Goal: Task Accomplishment & Management: Manage account settings

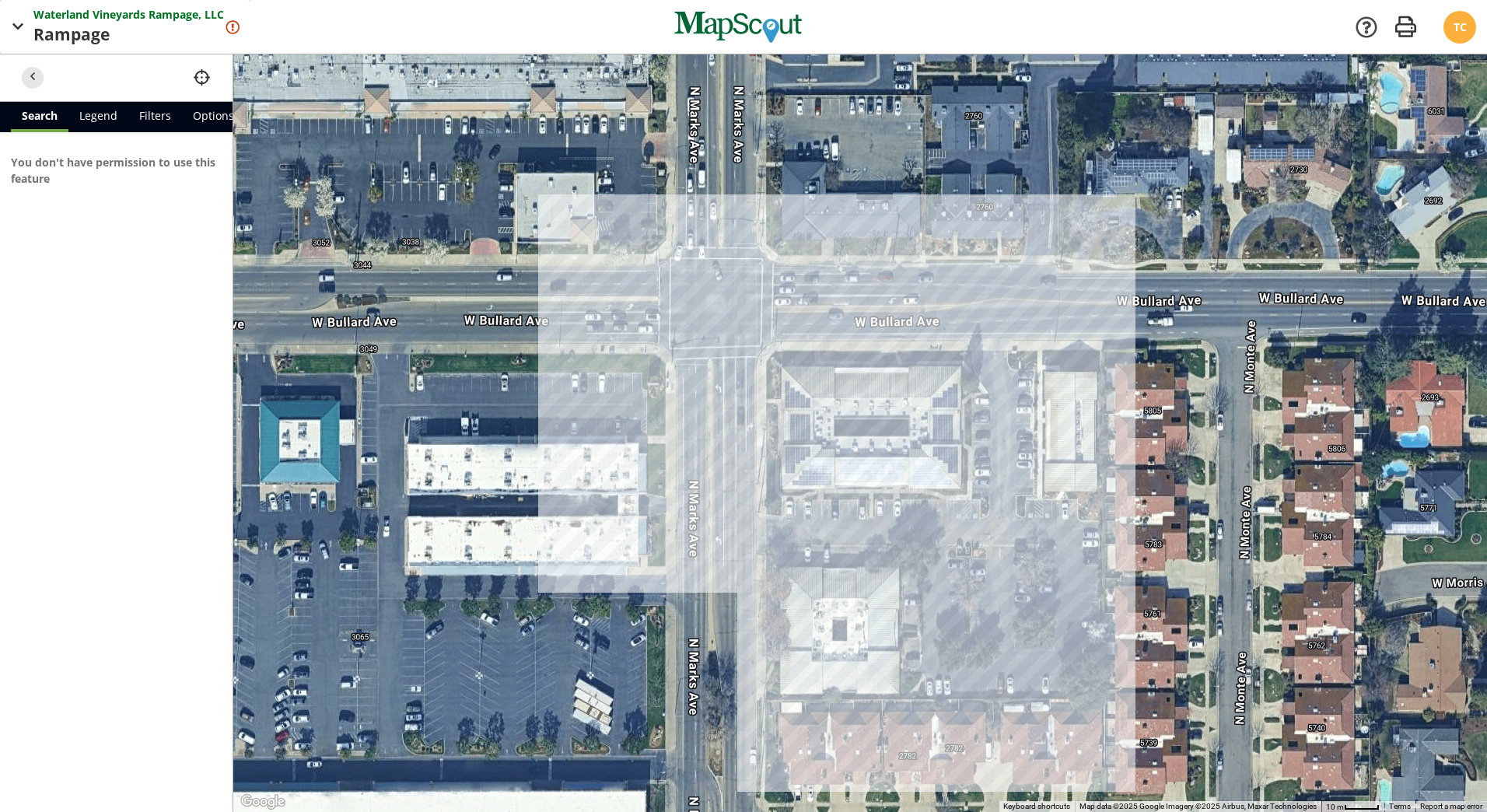
click at [87, 29] on span "Rampage" at bounding box center [73, 35] width 80 height 25
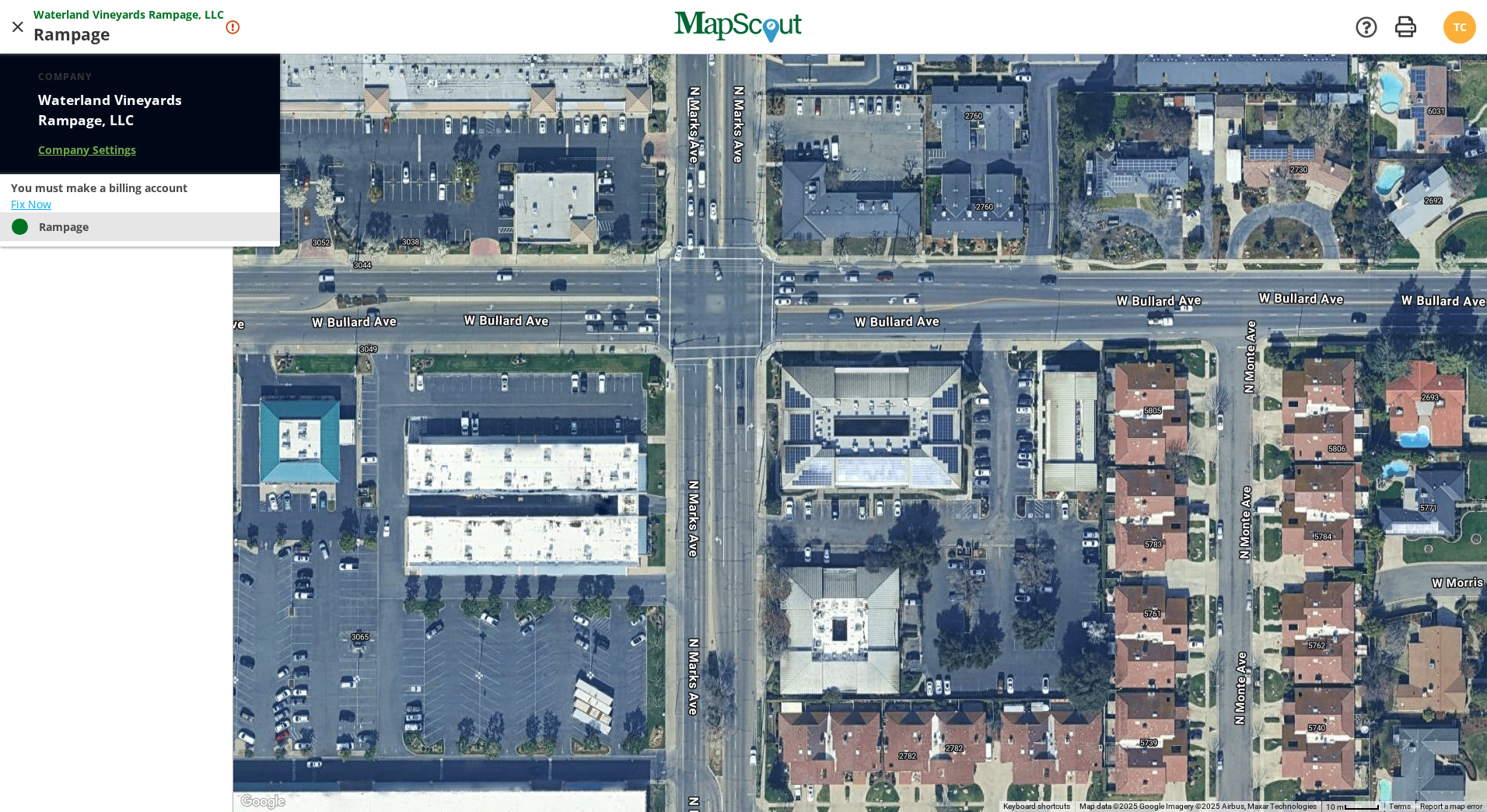
click at [58, 236] on link "Rampage" at bounding box center [140, 227] width 280 height 29
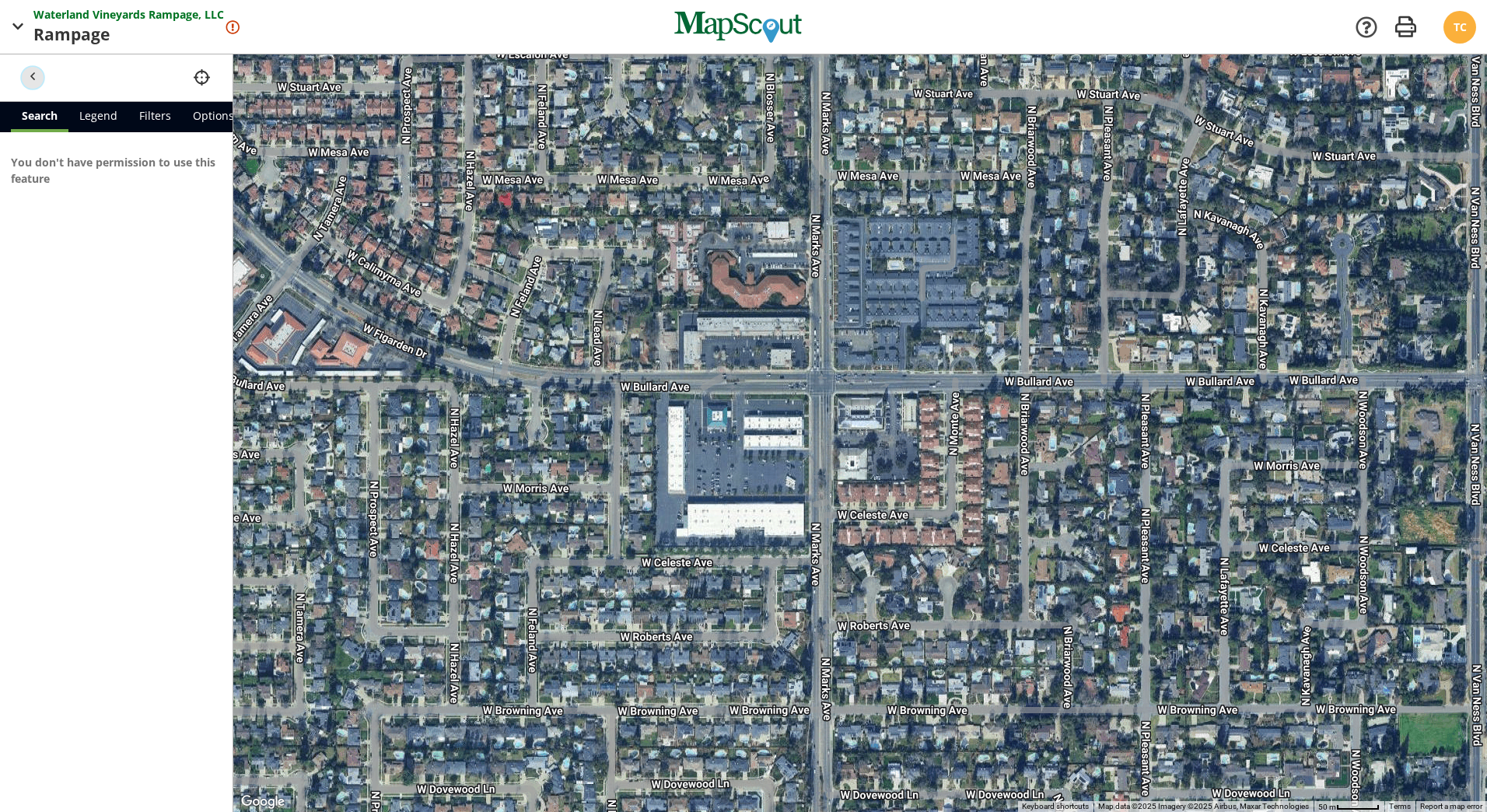
click at [38, 74] on span "button" at bounding box center [33, 77] width 17 height 17
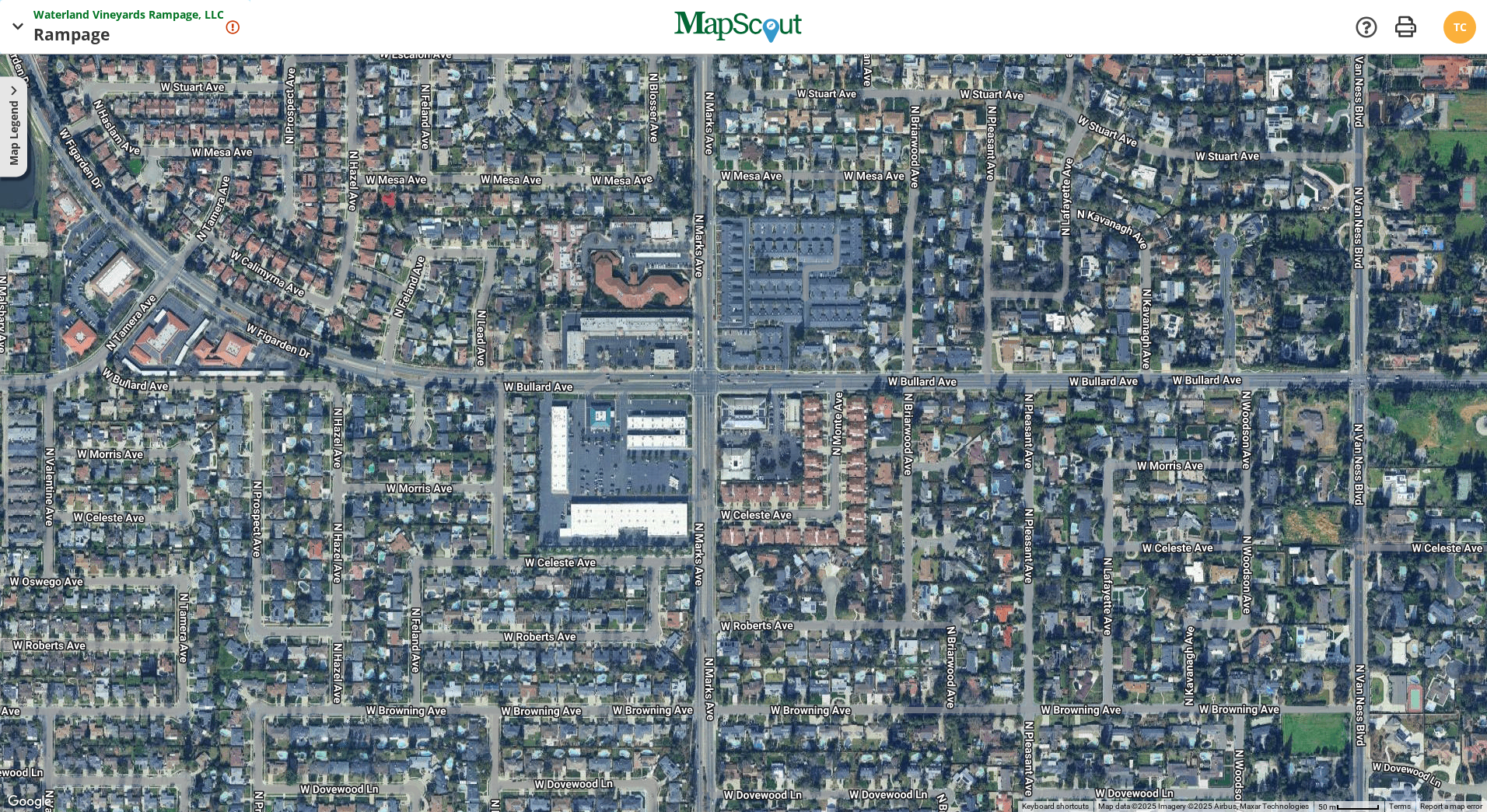
click at [19, 26] on span "button" at bounding box center [19, 27] width 19 height 19
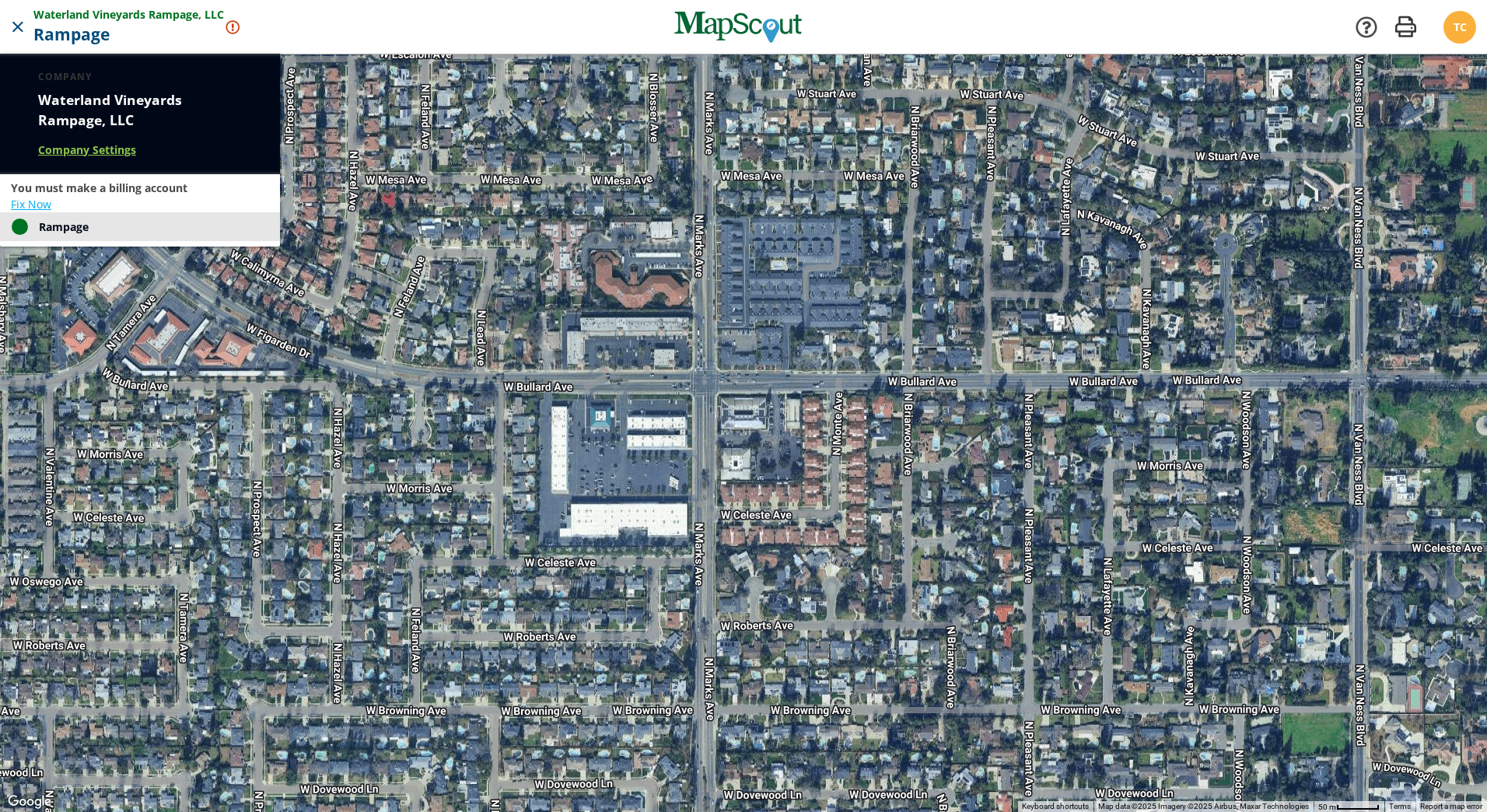
click at [83, 149] on link "Company Settings" at bounding box center [87, 149] width 98 height 17
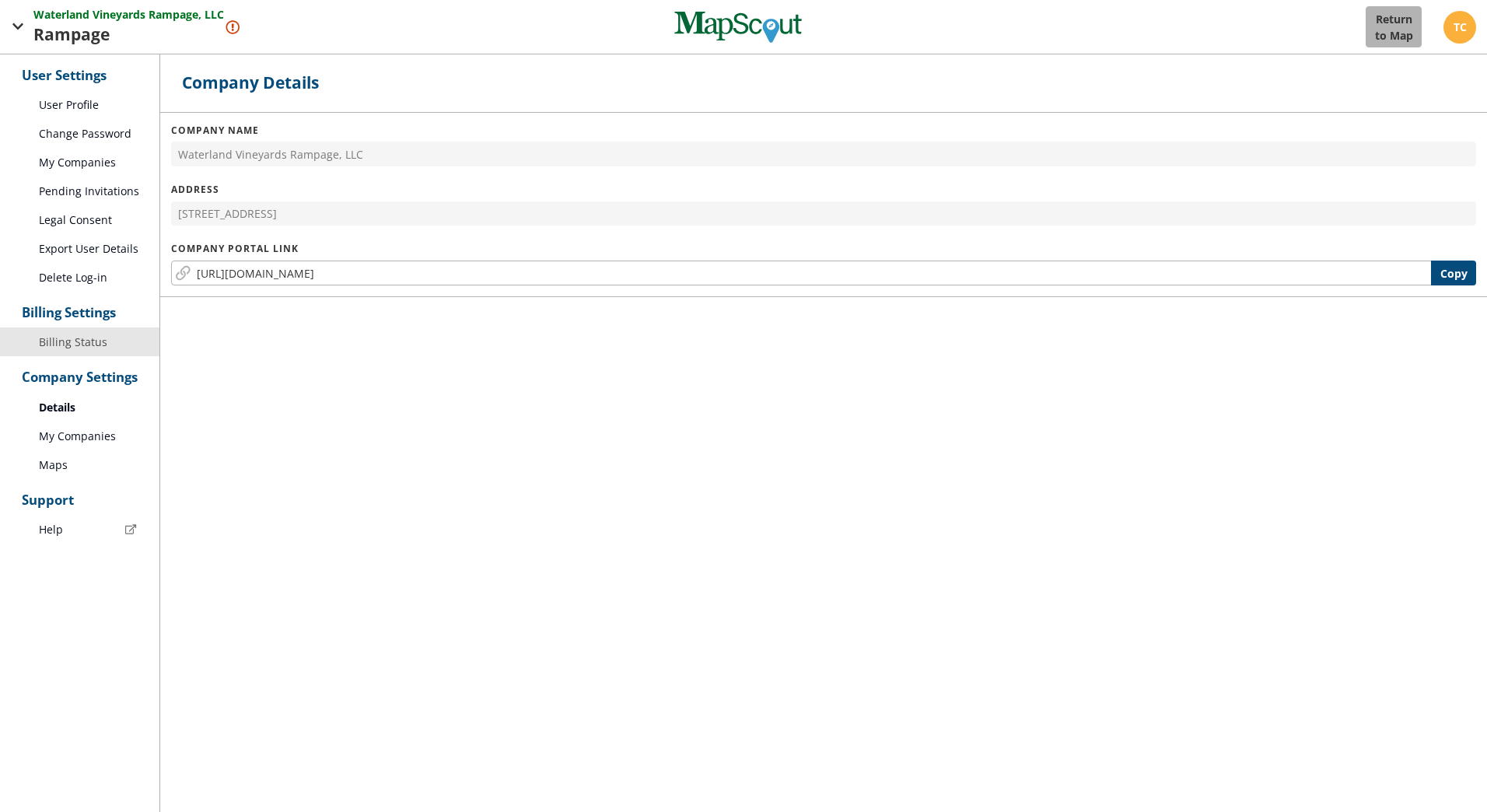
click at [71, 353] on link "Billing Status" at bounding box center [80, 342] width 160 height 29
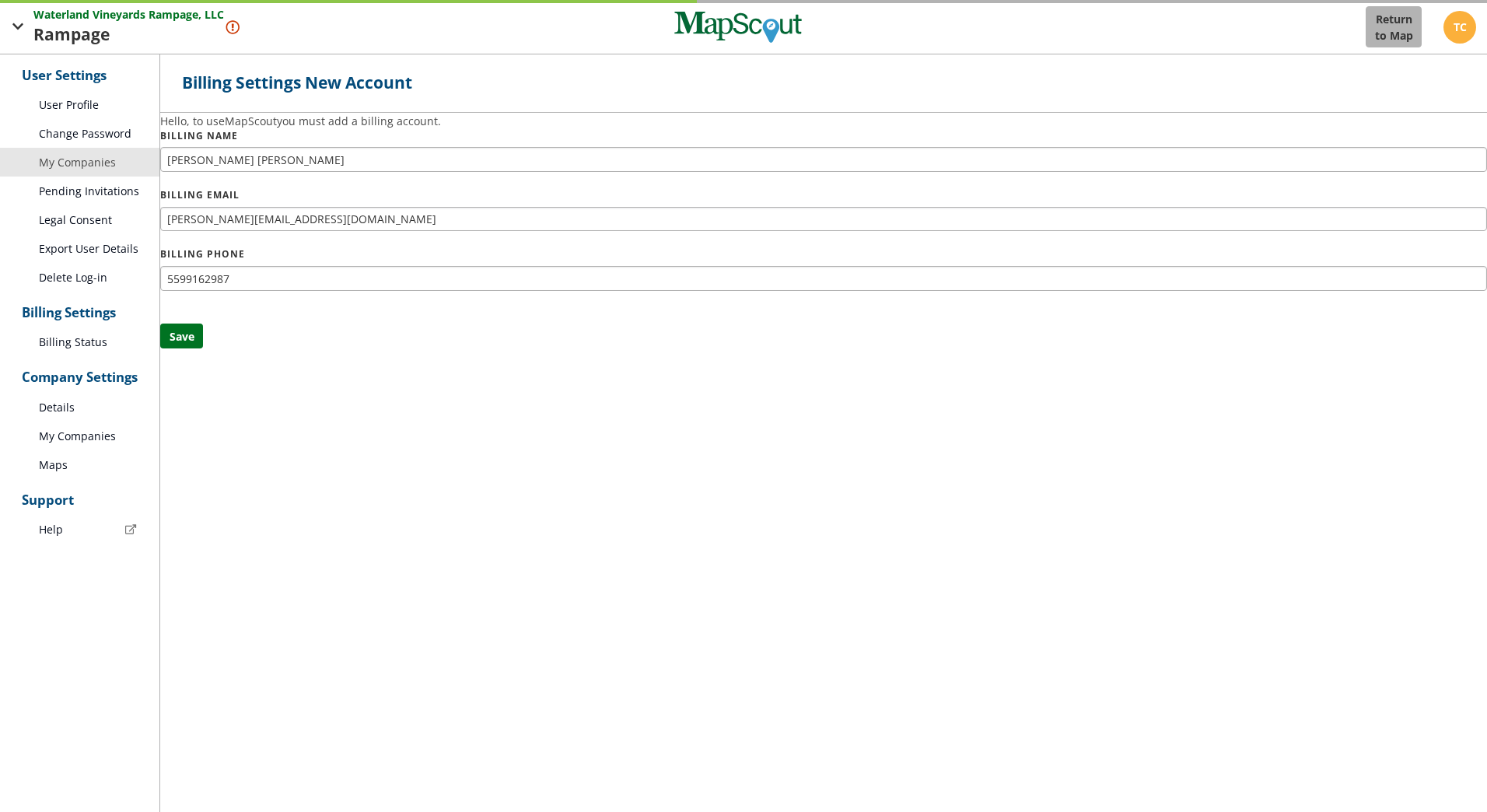
click at [87, 171] on link "My Companies" at bounding box center [80, 163] width 160 height 29
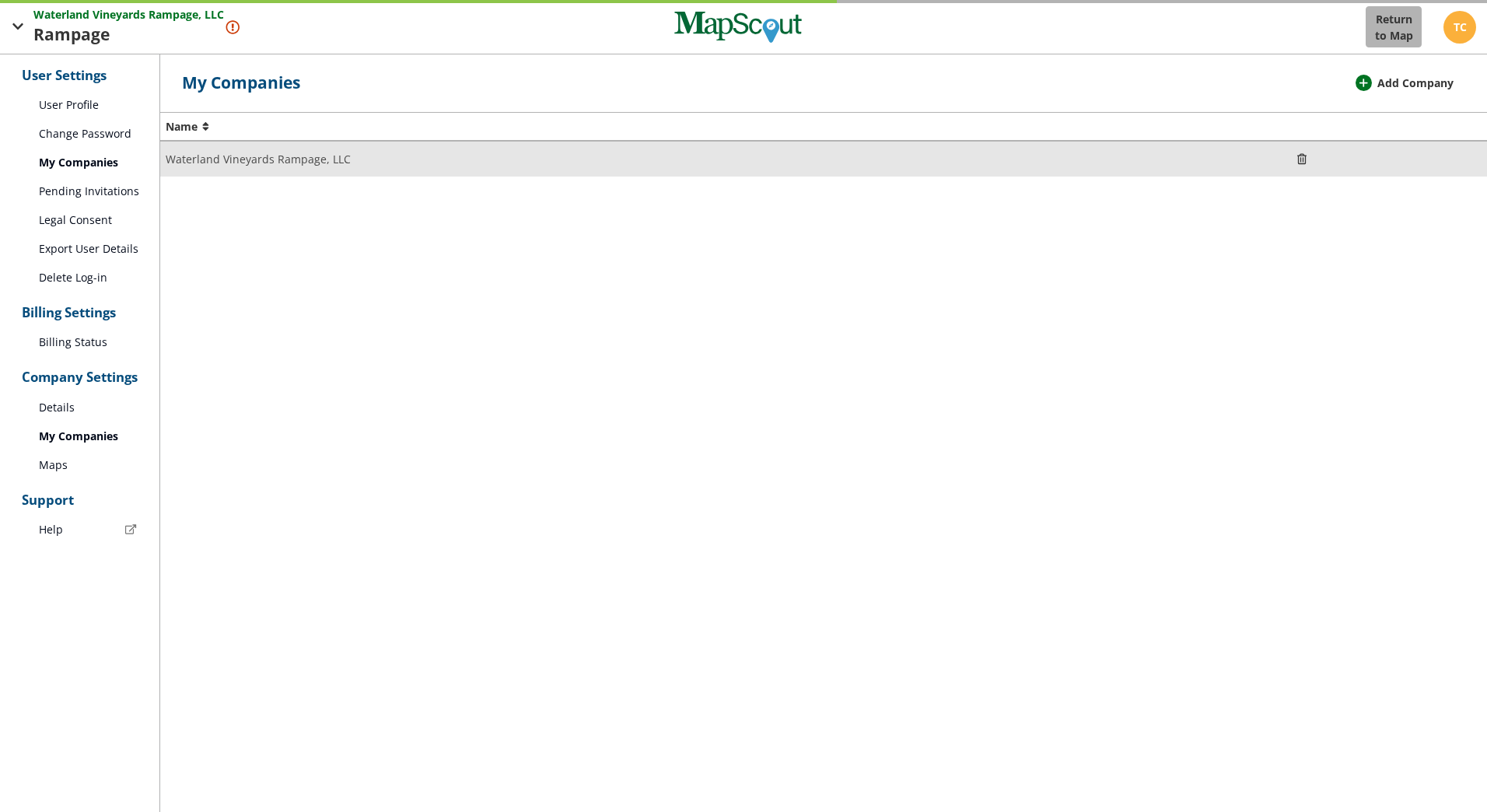
click at [243, 141] on td "Waterland Vineyards Rampage, LLC" at bounding box center [723, 160] width 1124 height 37
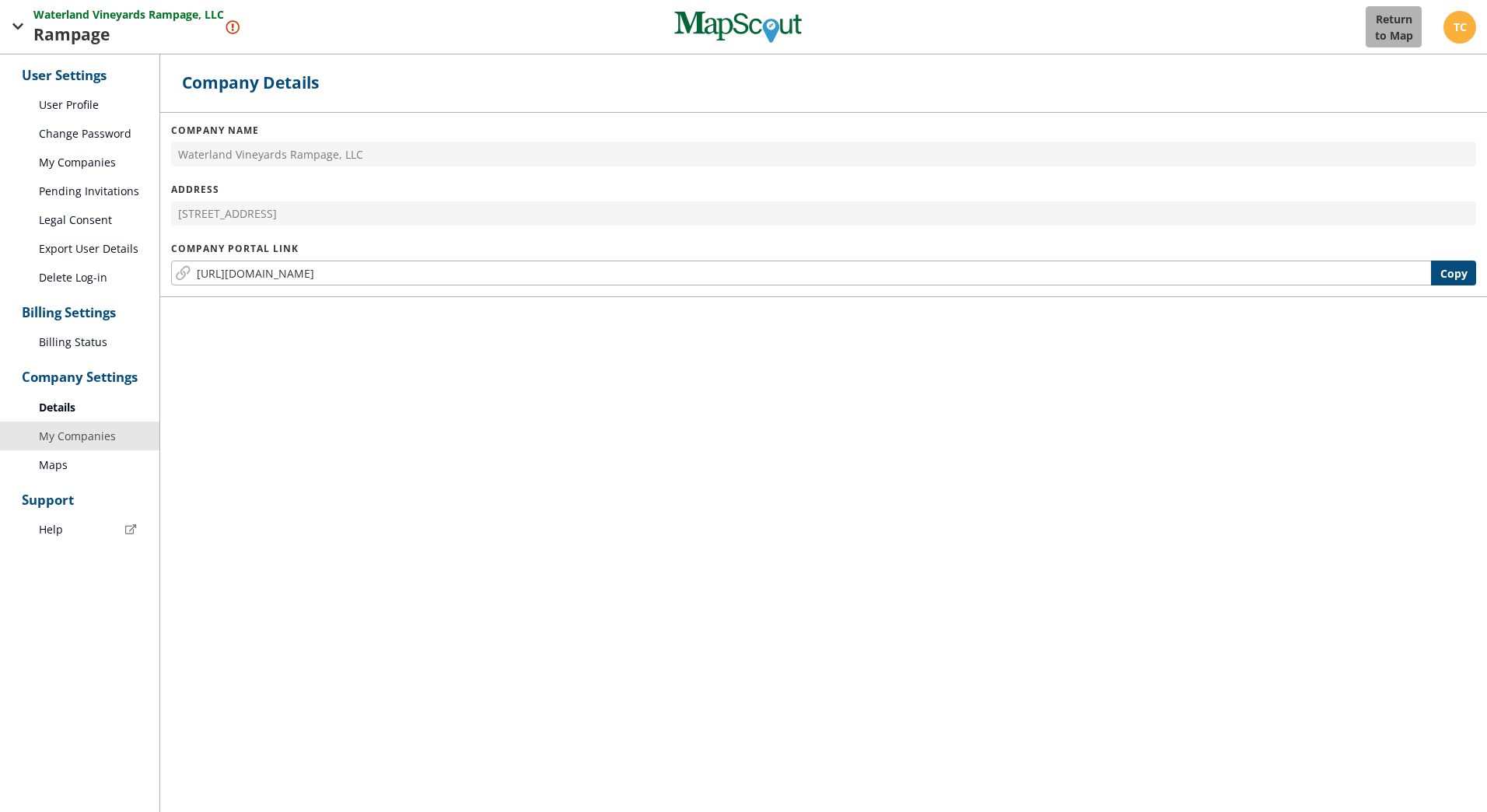
click at [137, 422] on link "My Companies" at bounding box center [80, 436] width 160 height 29
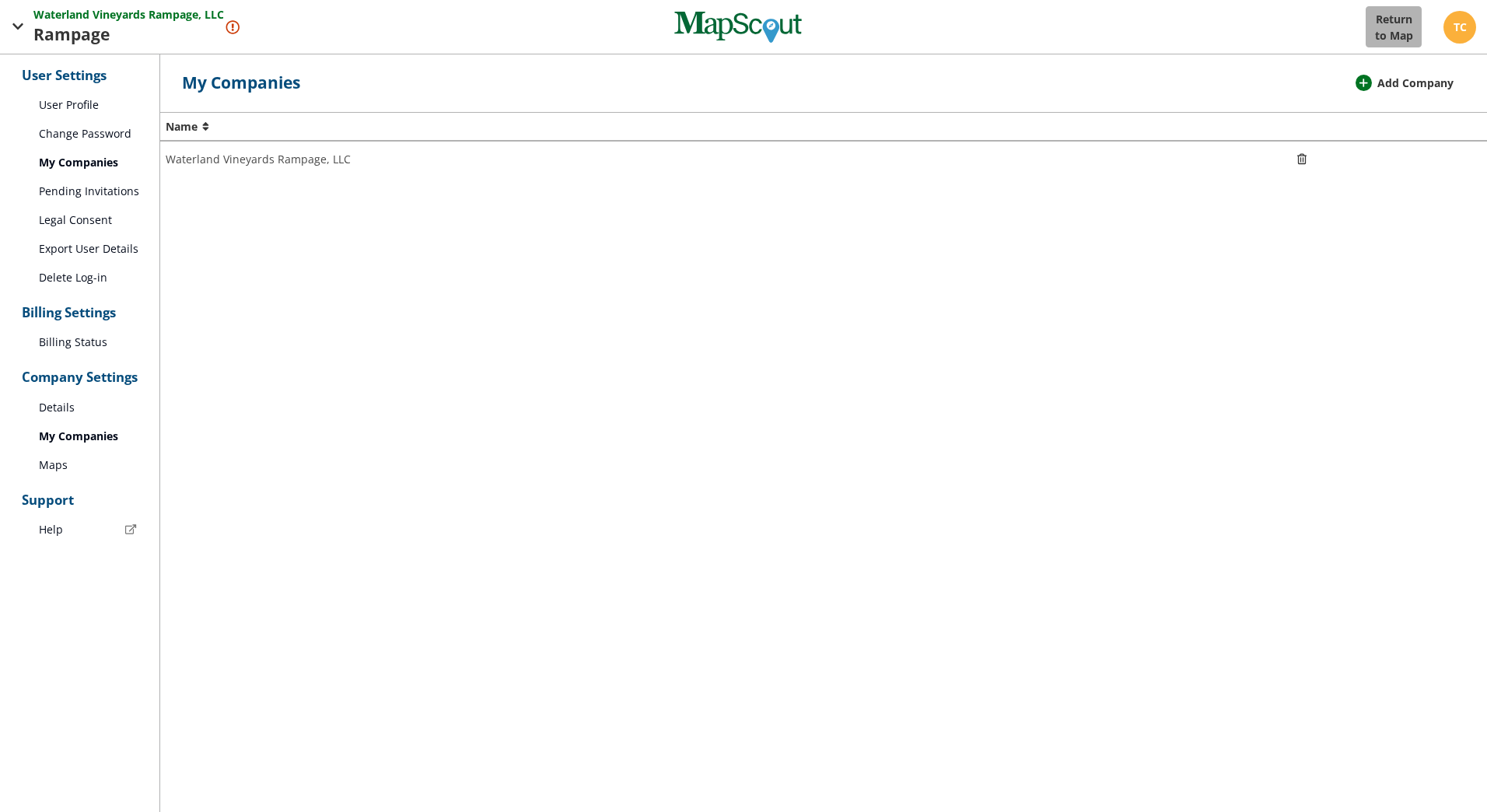
click at [79, 326] on h3 "Billing Settings" at bounding box center [68, 310] width 137 height 36
click at [79, 336] on link "Billing Status" at bounding box center [80, 342] width 160 height 29
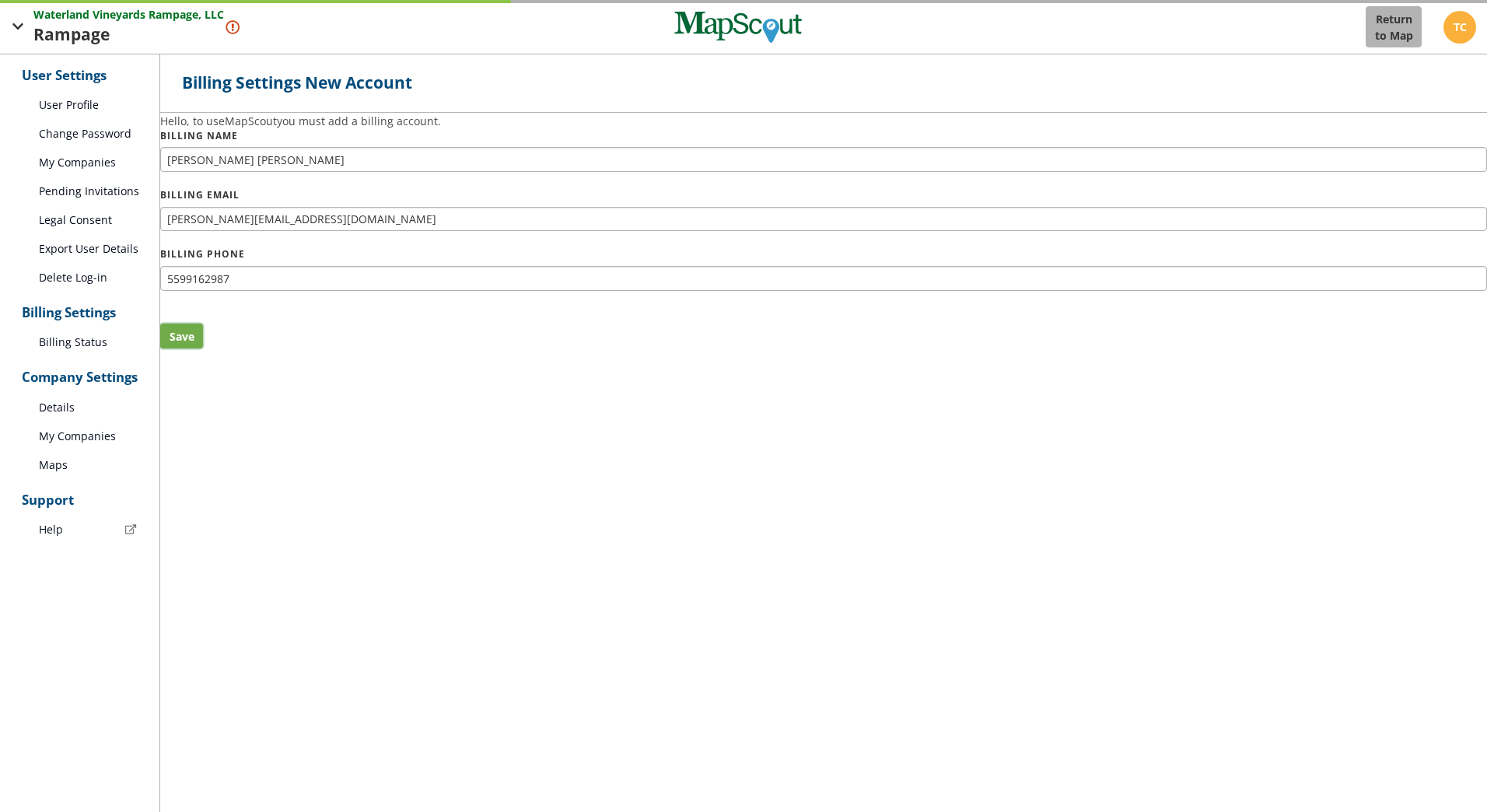
click at [188, 338] on button "Save" at bounding box center [182, 336] width 43 height 25
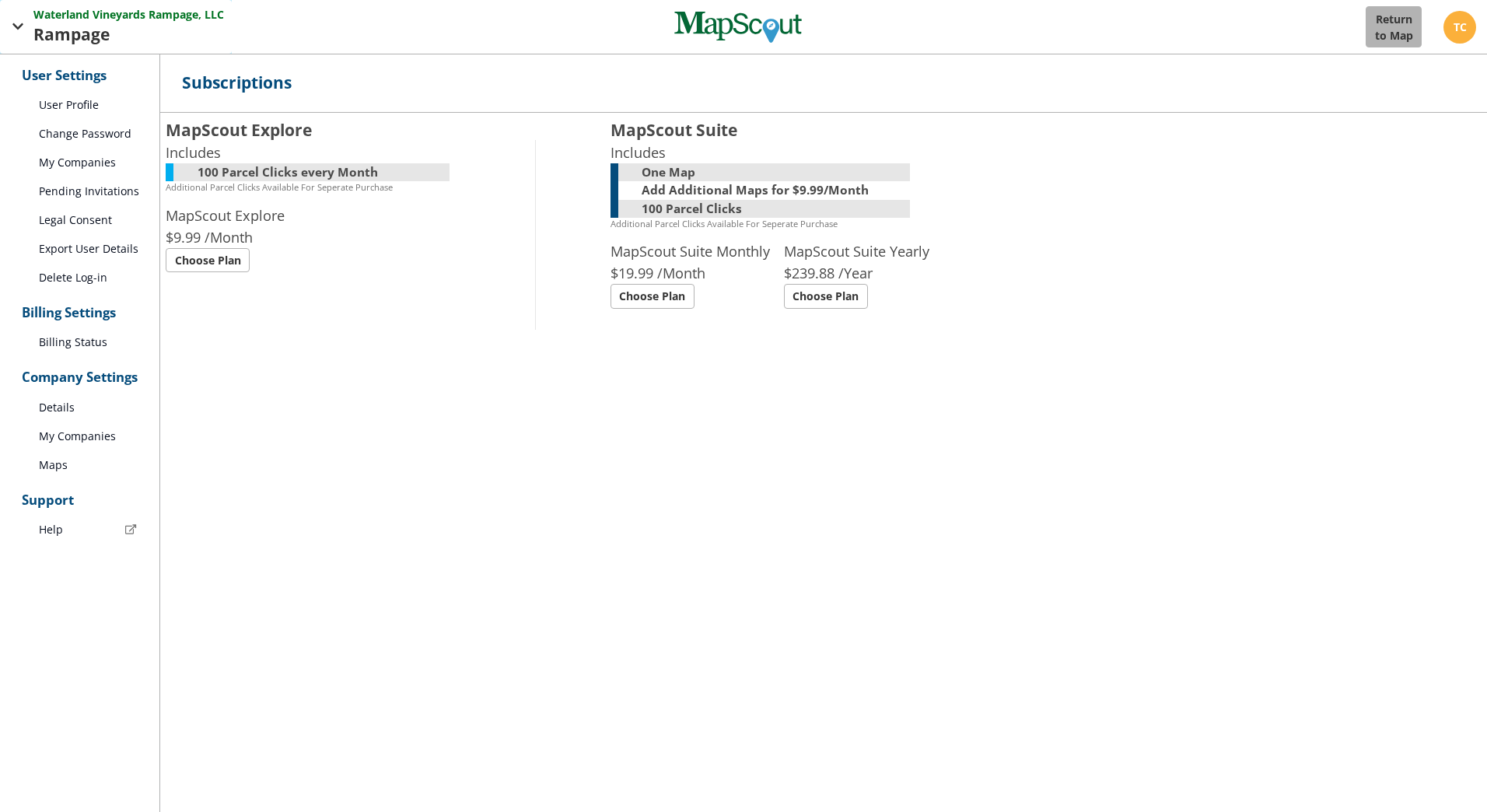
click at [52, 37] on span "Rampage" at bounding box center [73, 35] width 80 height 25
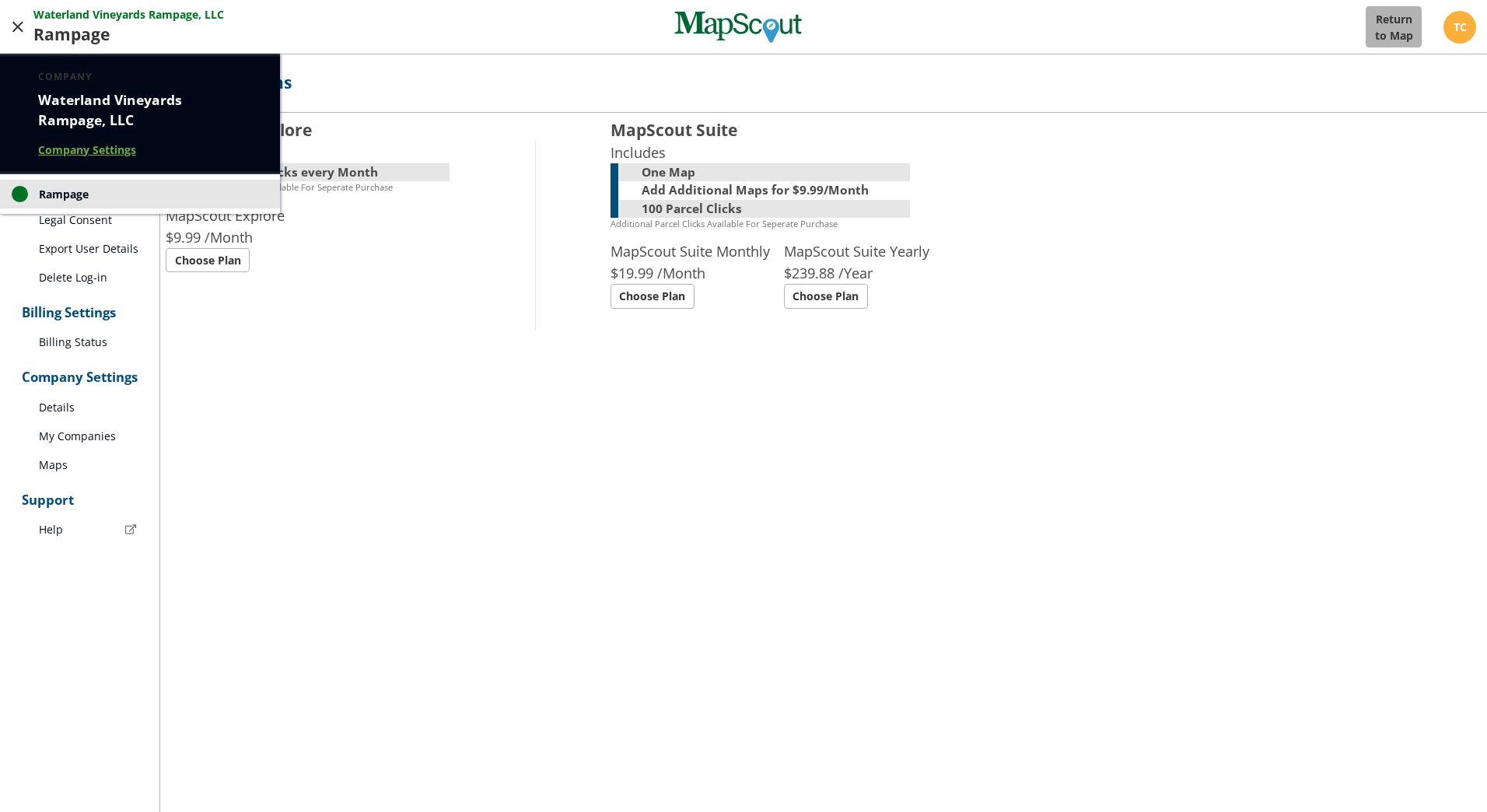
click at [67, 115] on h4 "Waterland Vineyards Rampage, LLC" at bounding box center [145, 110] width 214 height 41
click at [79, 10] on div at bounding box center [743, 406] width 1487 height 812
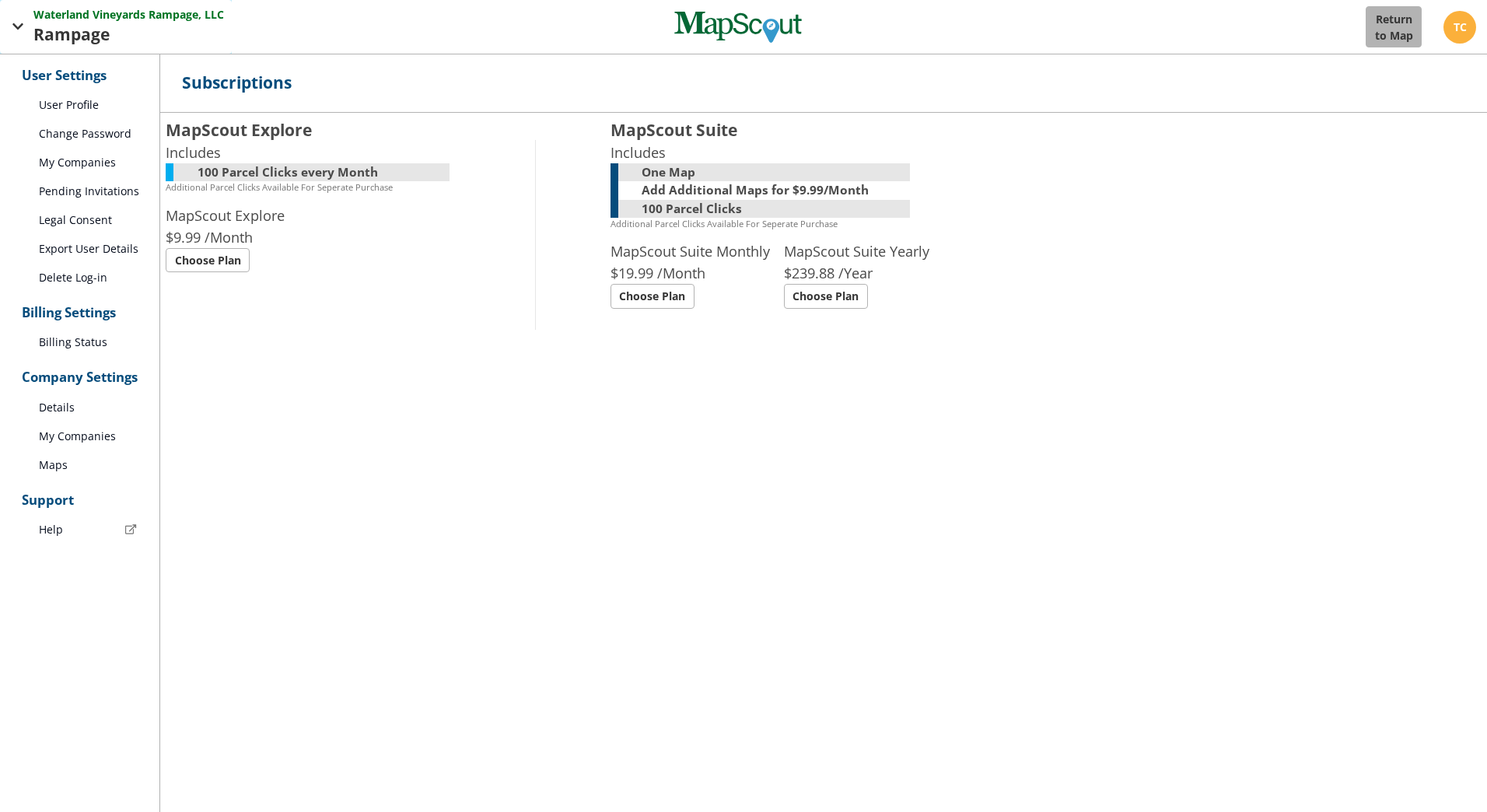
click at [21, 22] on span "button" at bounding box center [19, 27] width 19 height 19
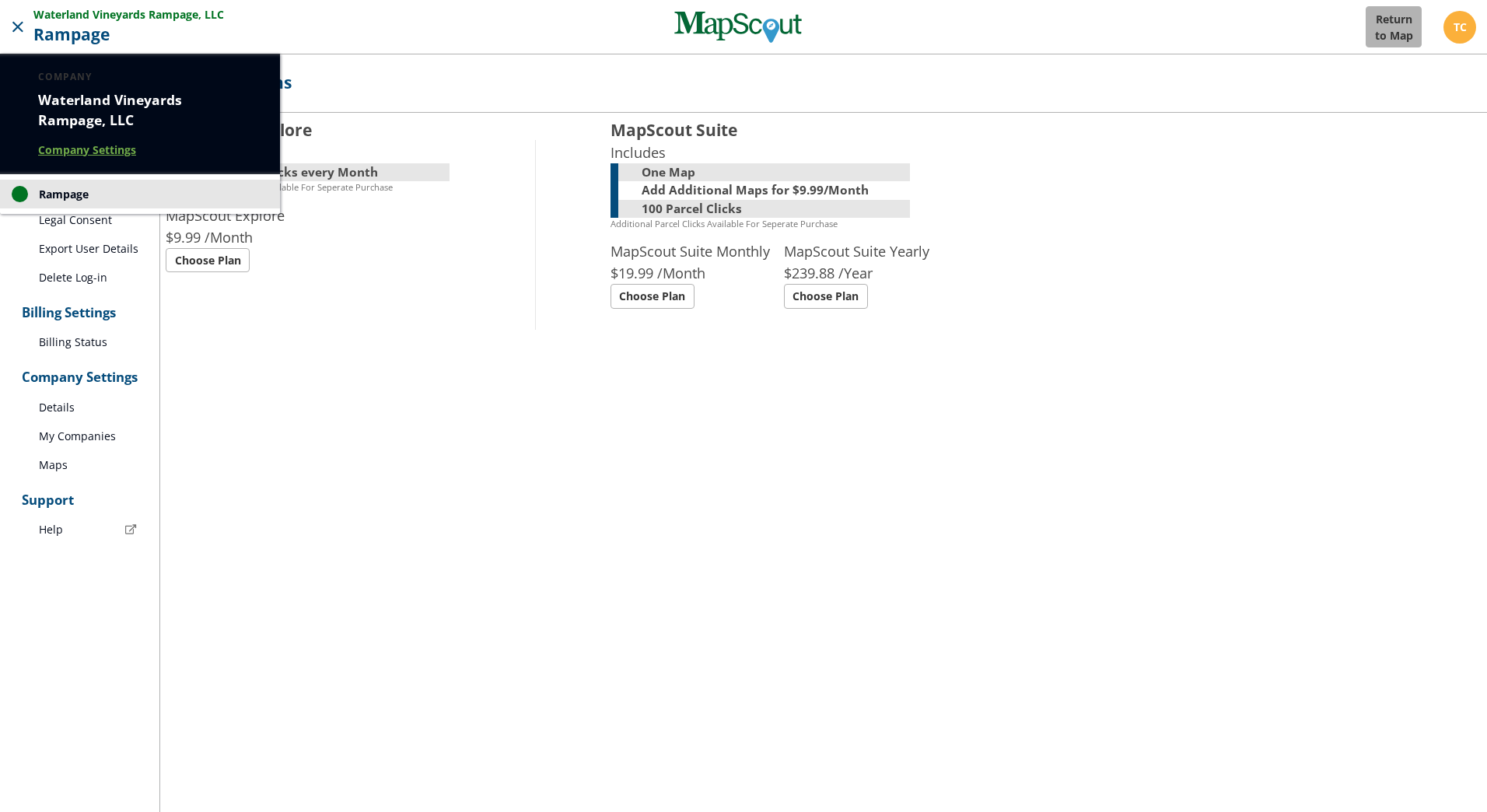
click at [21, 22] on div at bounding box center [743, 406] width 1487 height 812
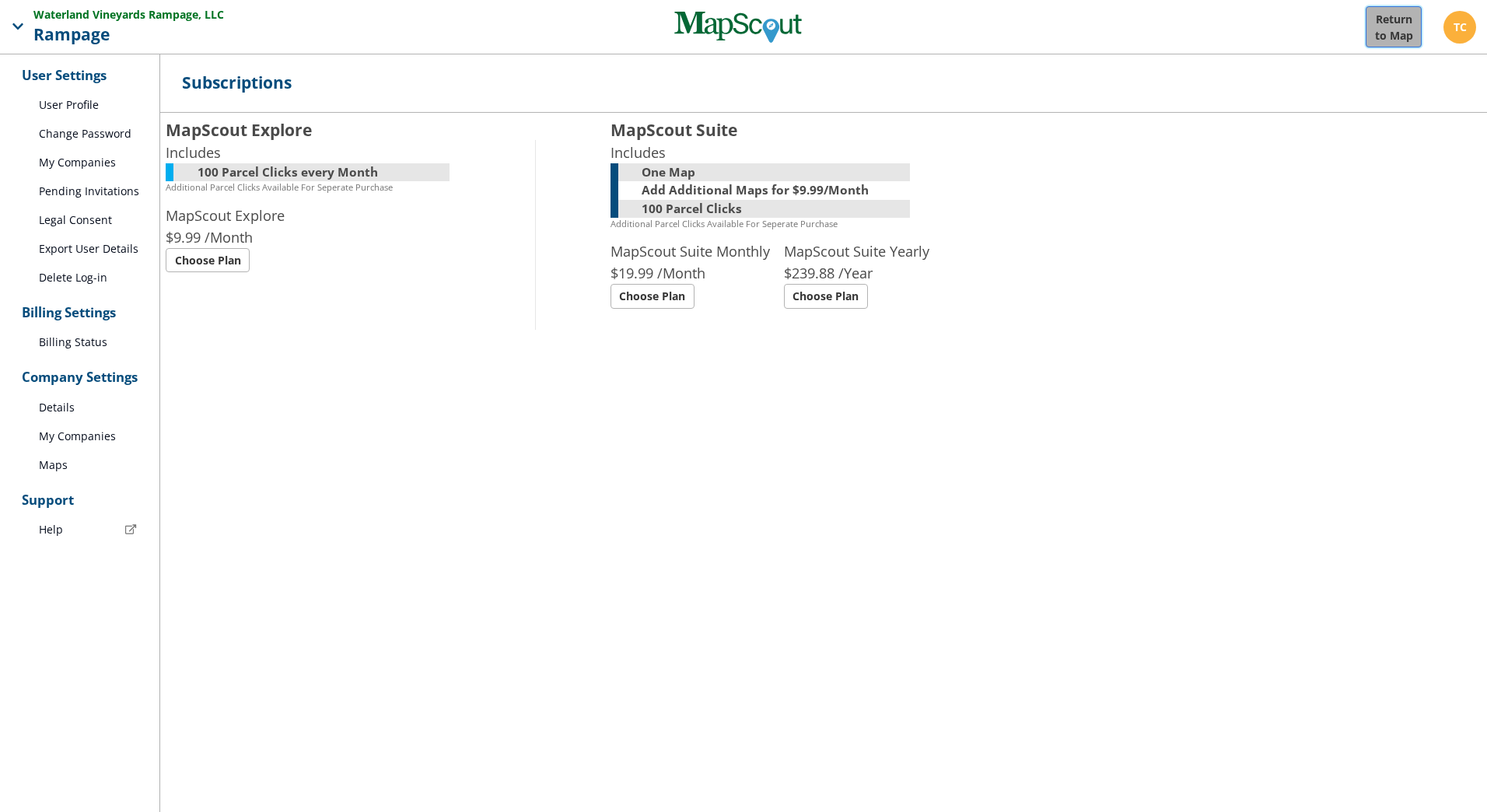
click at [1414, 36] on button "Return to Map" at bounding box center [1394, 26] width 56 height 41
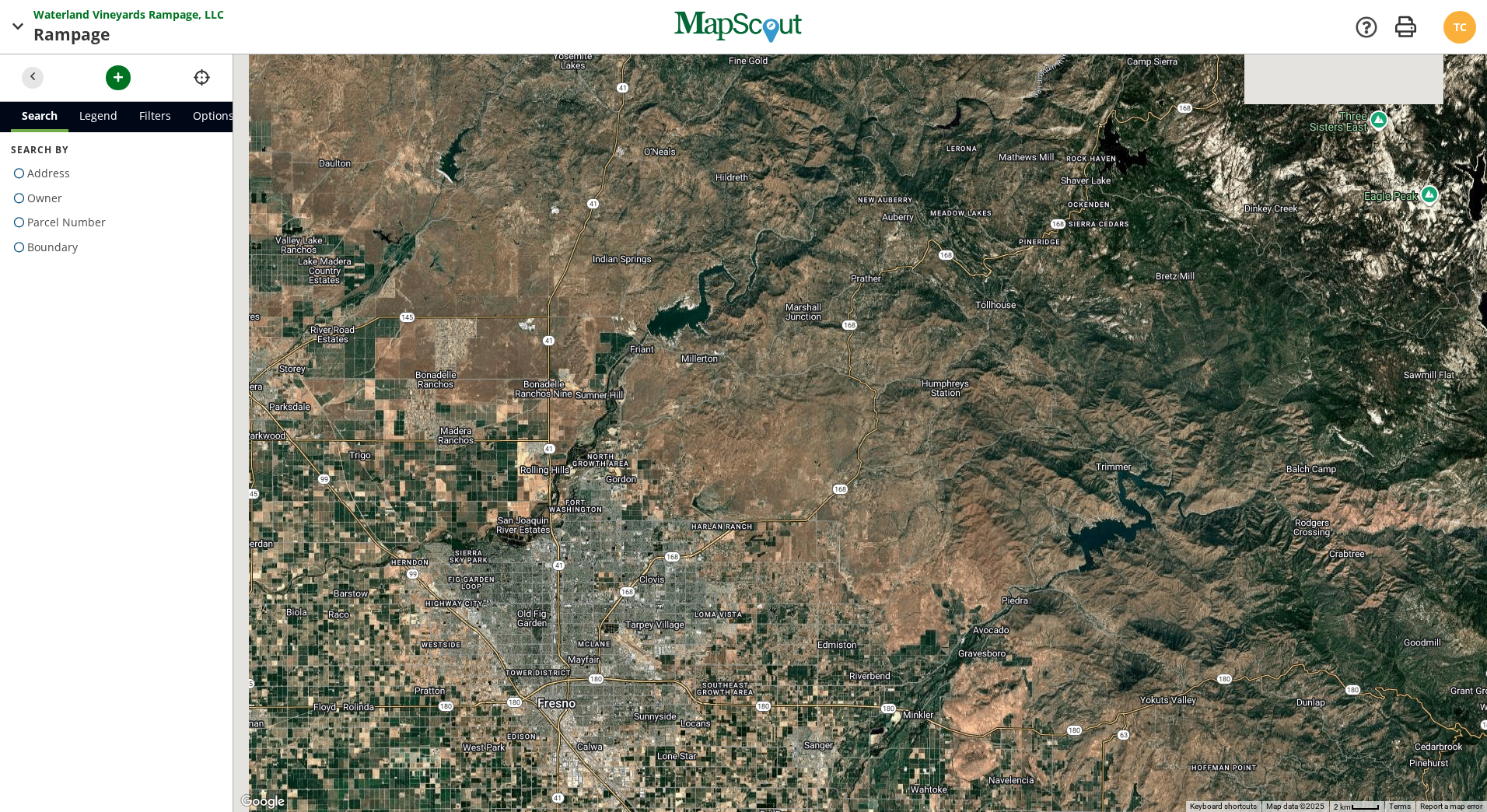
drag, startPoint x: 497, startPoint y: 365, endPoint x: 722, endPoint y: 640, distance: 355.3
click at [722, 640] on div at bounding box center [860, 433] width 1253 height 757
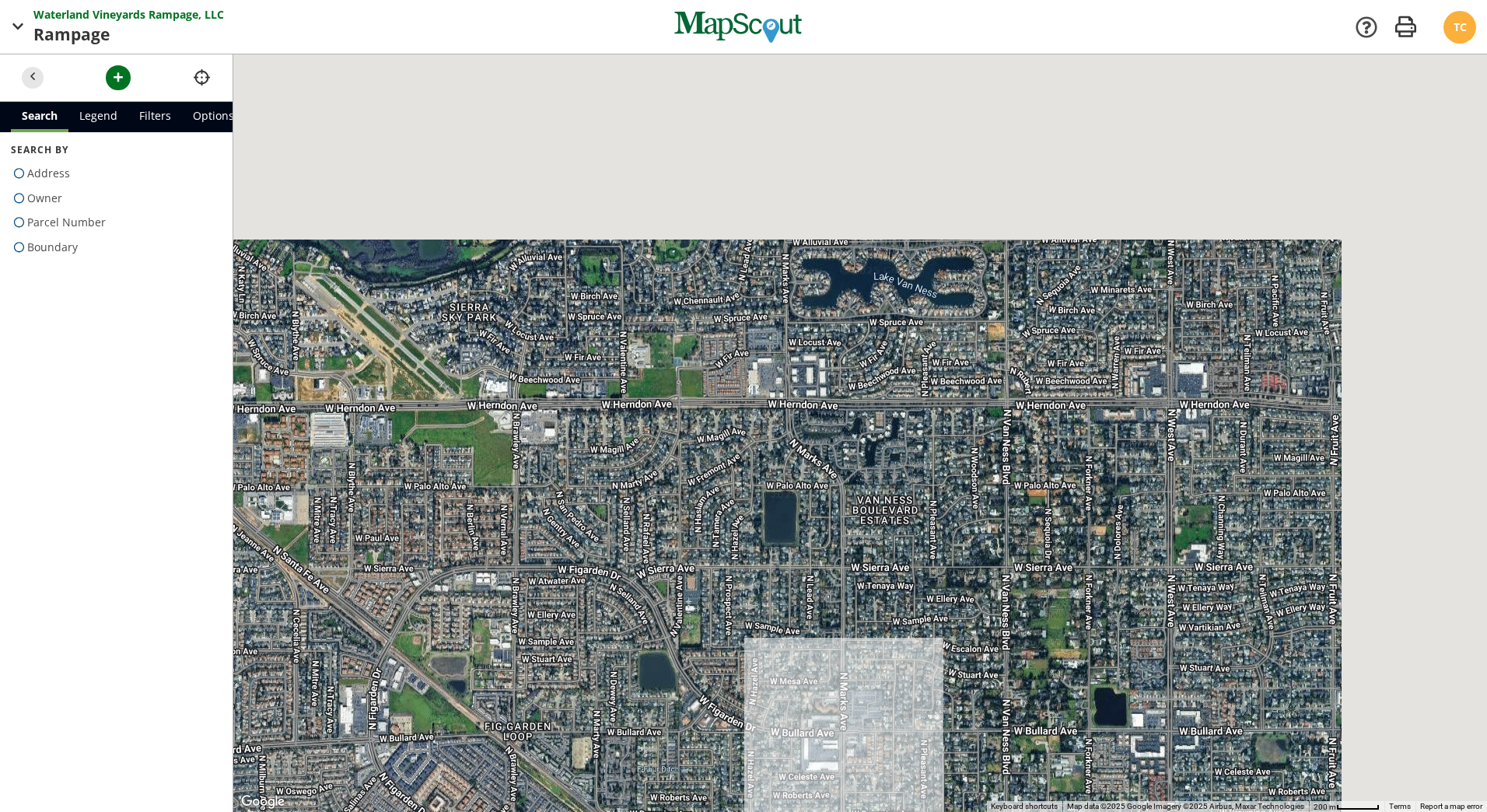
drag, startPoint x: 1204, startPoint y: 251, endPoint x: 774, endPoint y: 852, distance: 739.0
click at [774, 811] on html "Waterland Vineyards Rampage, LLC LLC Rampage Company Waterland Vineyards Rampag…" at bounding box center [743, 406] width 1487 height 812
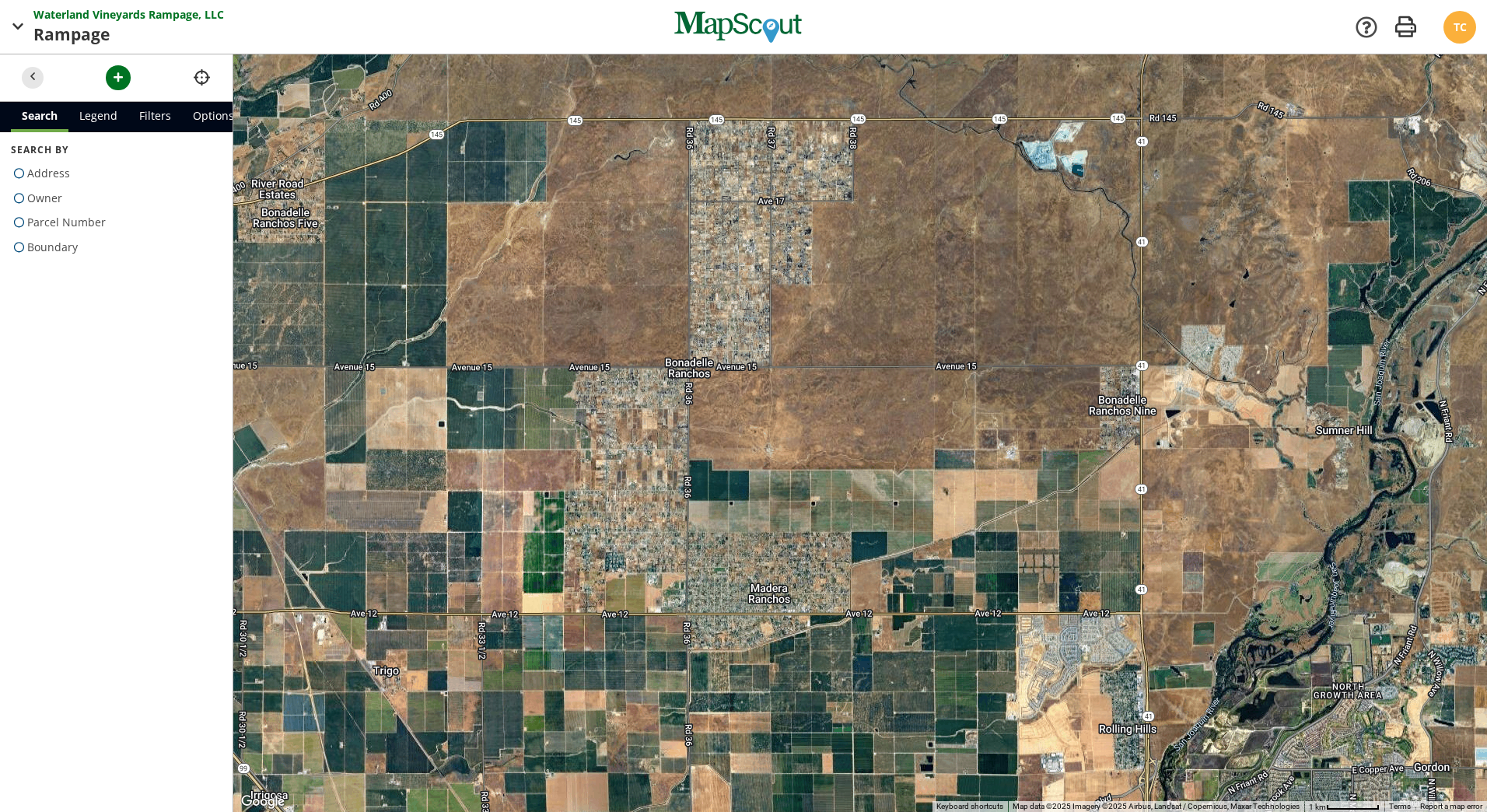
drag, startPoint x: 903, startPoint y: 257, endPoint x: 1051, endPoint y: 758, distance: 522.4
click at [1051, 758] on div at bounding box center [860, 433] width 1253 height 757
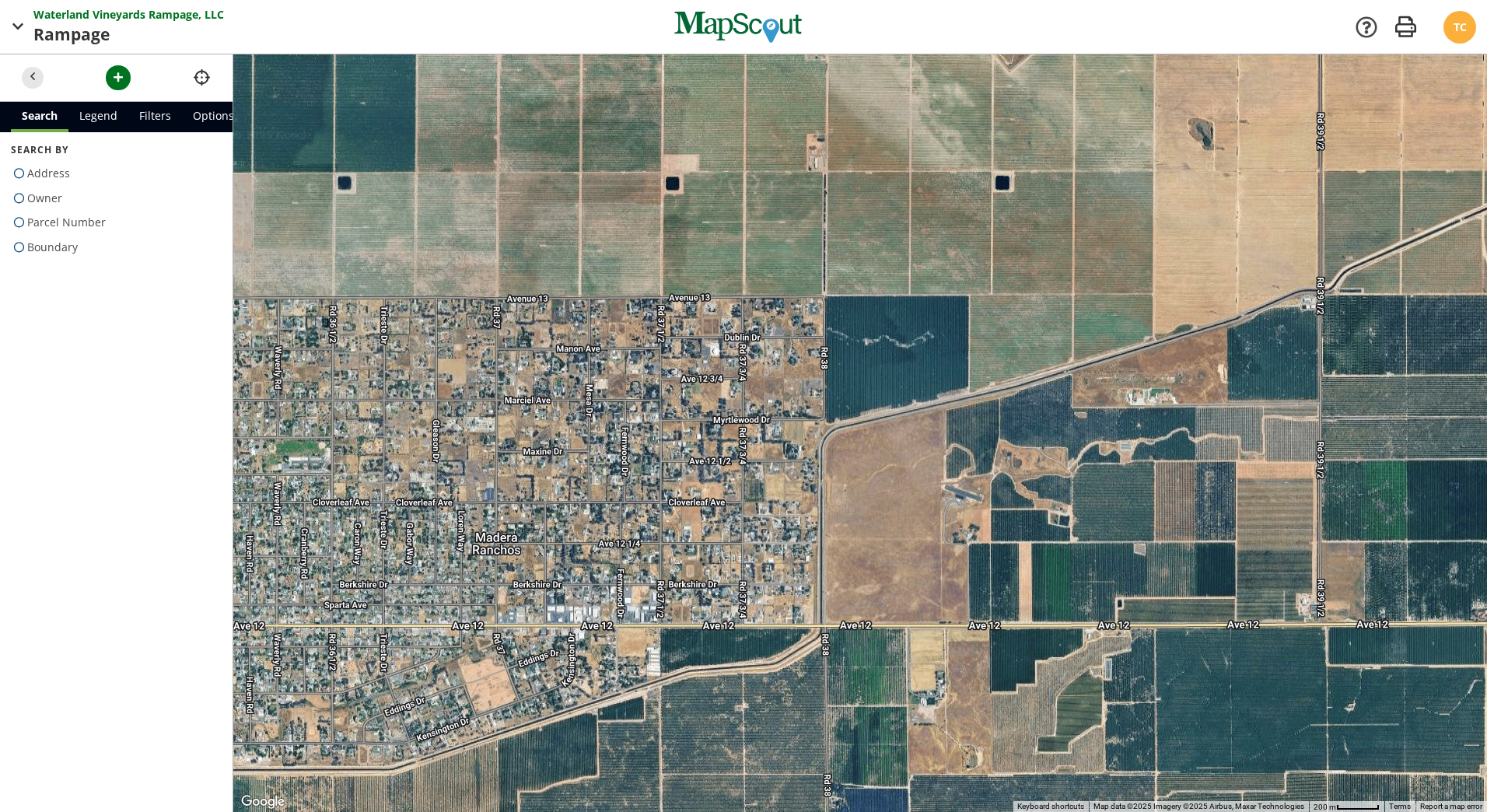
click at [832, 249] on div at bounding box center [860, 433] width 1253 height 757
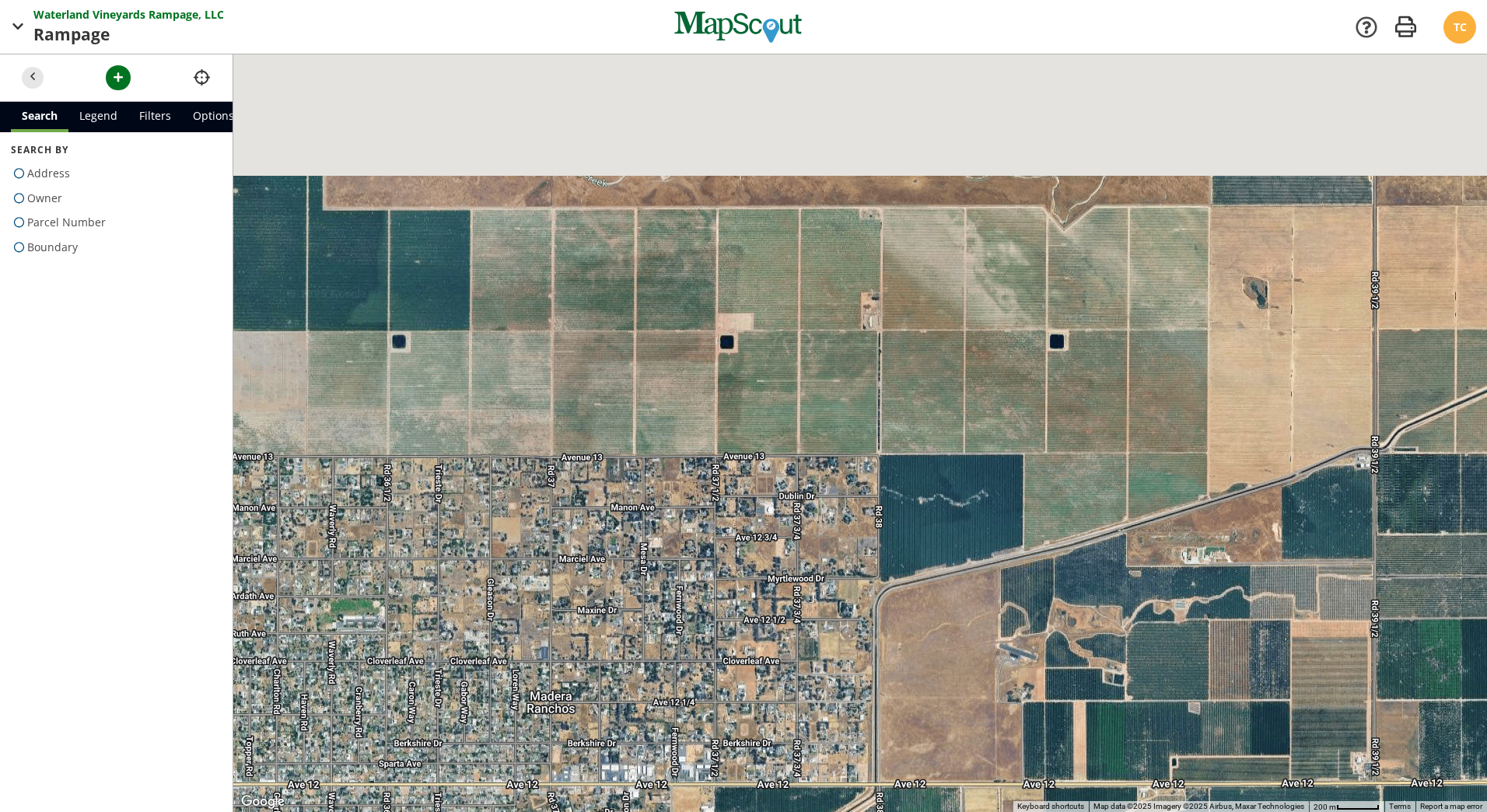
drag, startPoint x: 701, startPoint y: 210, endPoint x: 771, endPoint y: 391, distance: 194.1
click at [771, 391] on div at bounding box center [860, 433] width 1253 height 757
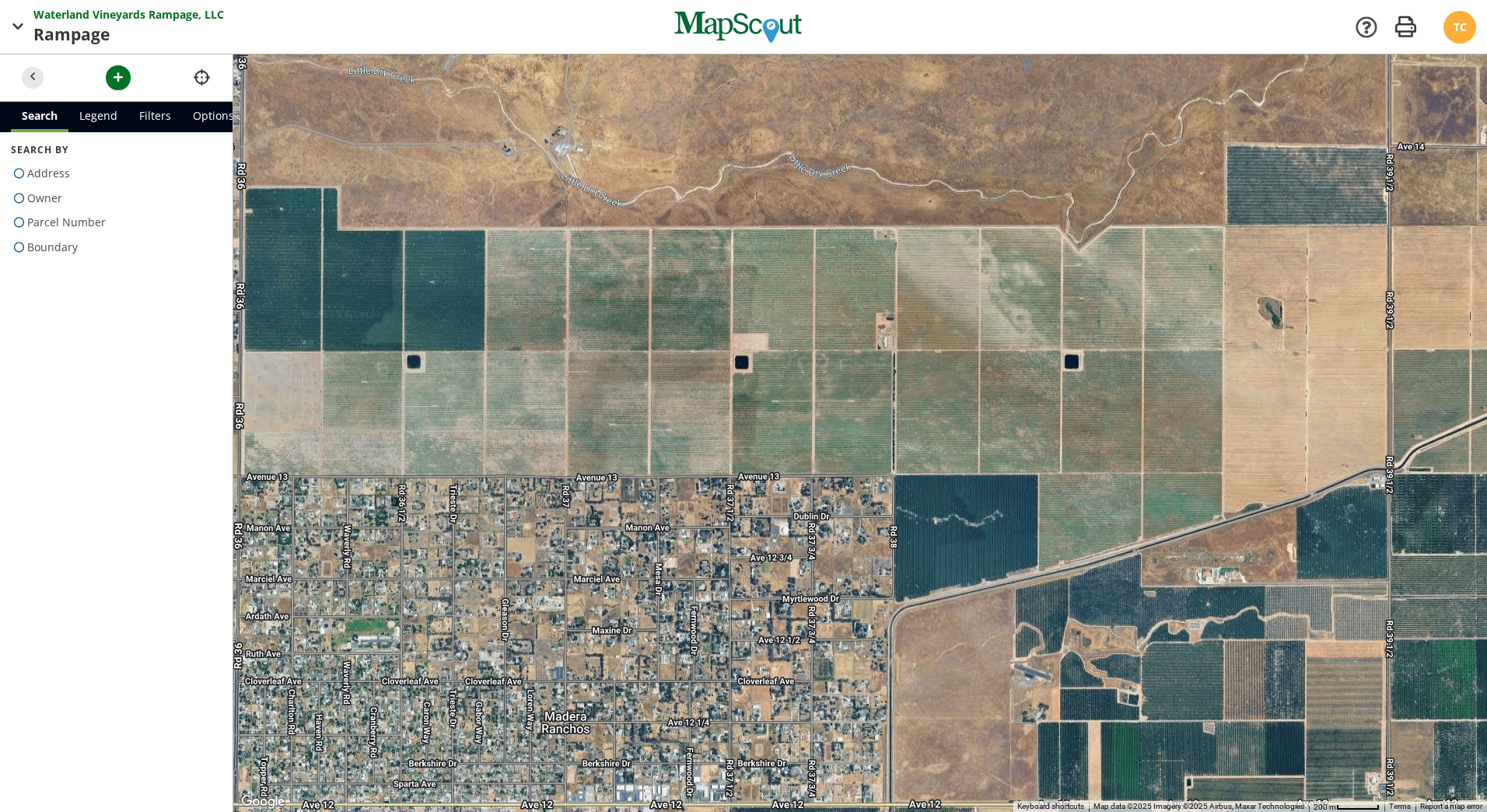
click at [41, 202] on span "Owner" at bounding box center [45, 199] width 35 height 25
click at [21, 200] on input "Owner" at bounding box center [16, 195] width 10 height 10
radio input "true"
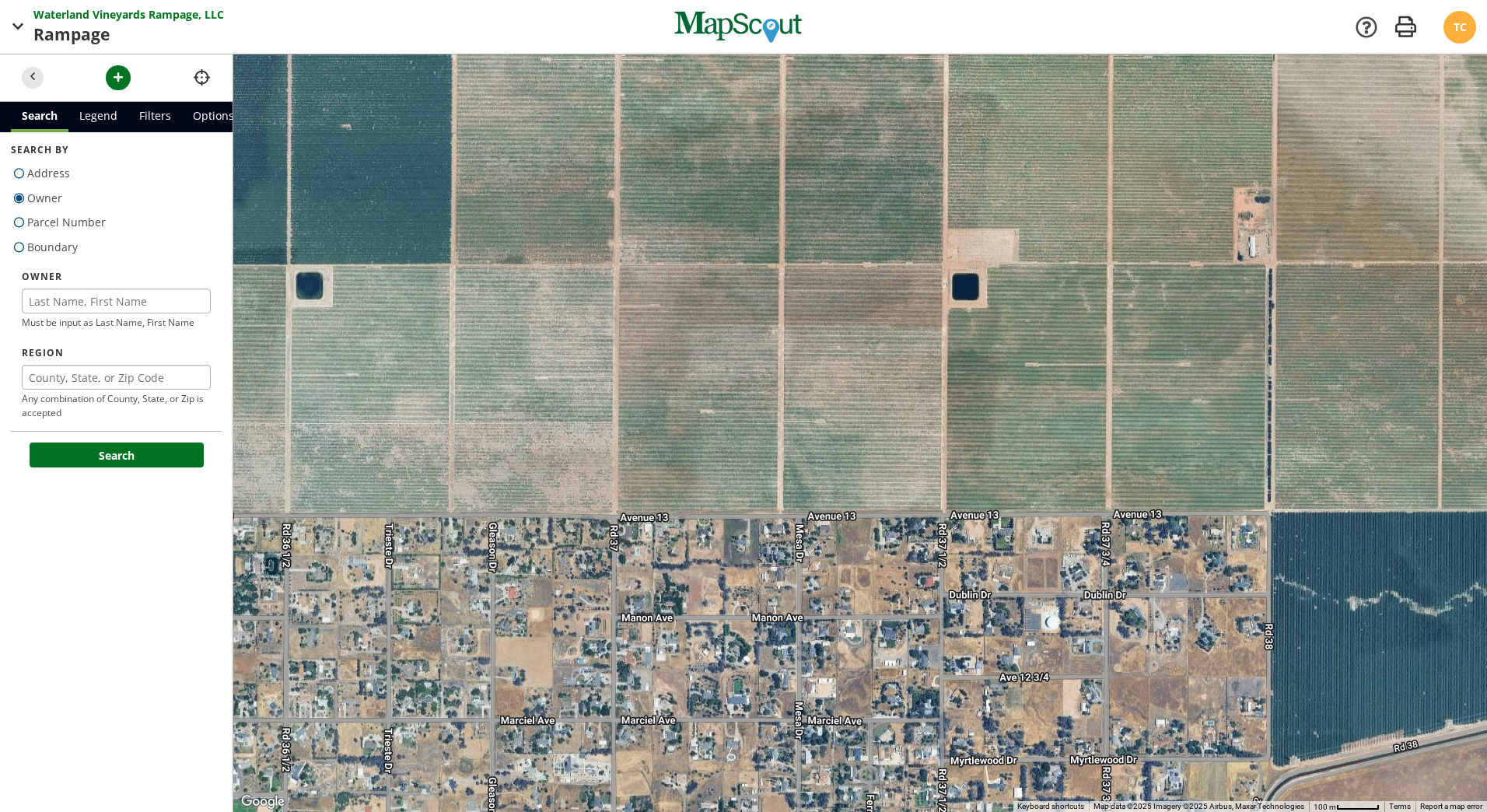
click at [520, 381] on div at bounding box center [860, 433] width 1253 height 757
click at [168, 298] on input "text" at bounding box center [116, 301] width 189 height 25
type input "waterland vineyards"
click at [29, 442] on button "Search" at bounding box center [116, 455] width 174 height 25
type input "madera"
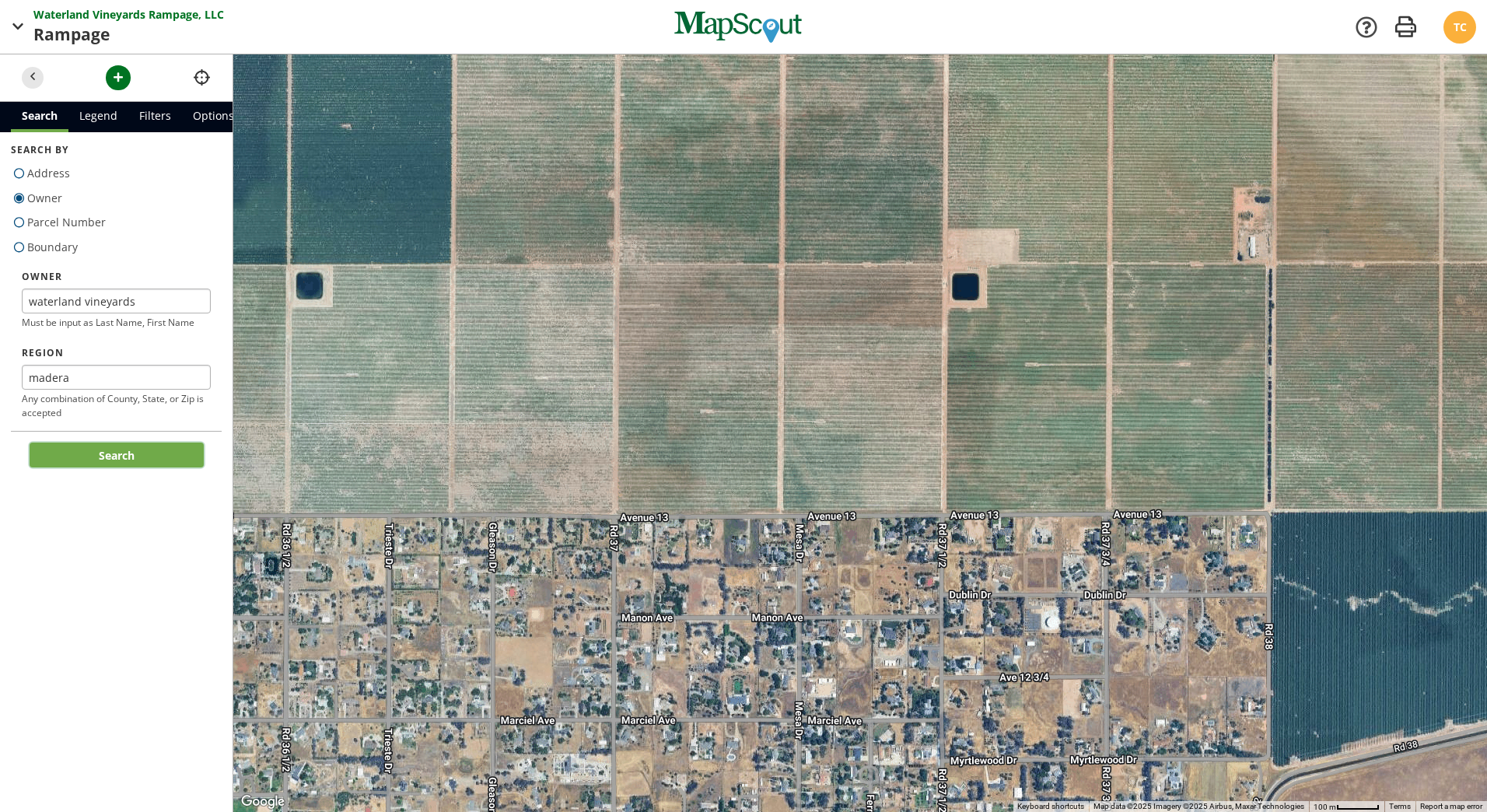
click at [106, 458] on button "Search" at bounding box center [116, 455] width 174 height 25
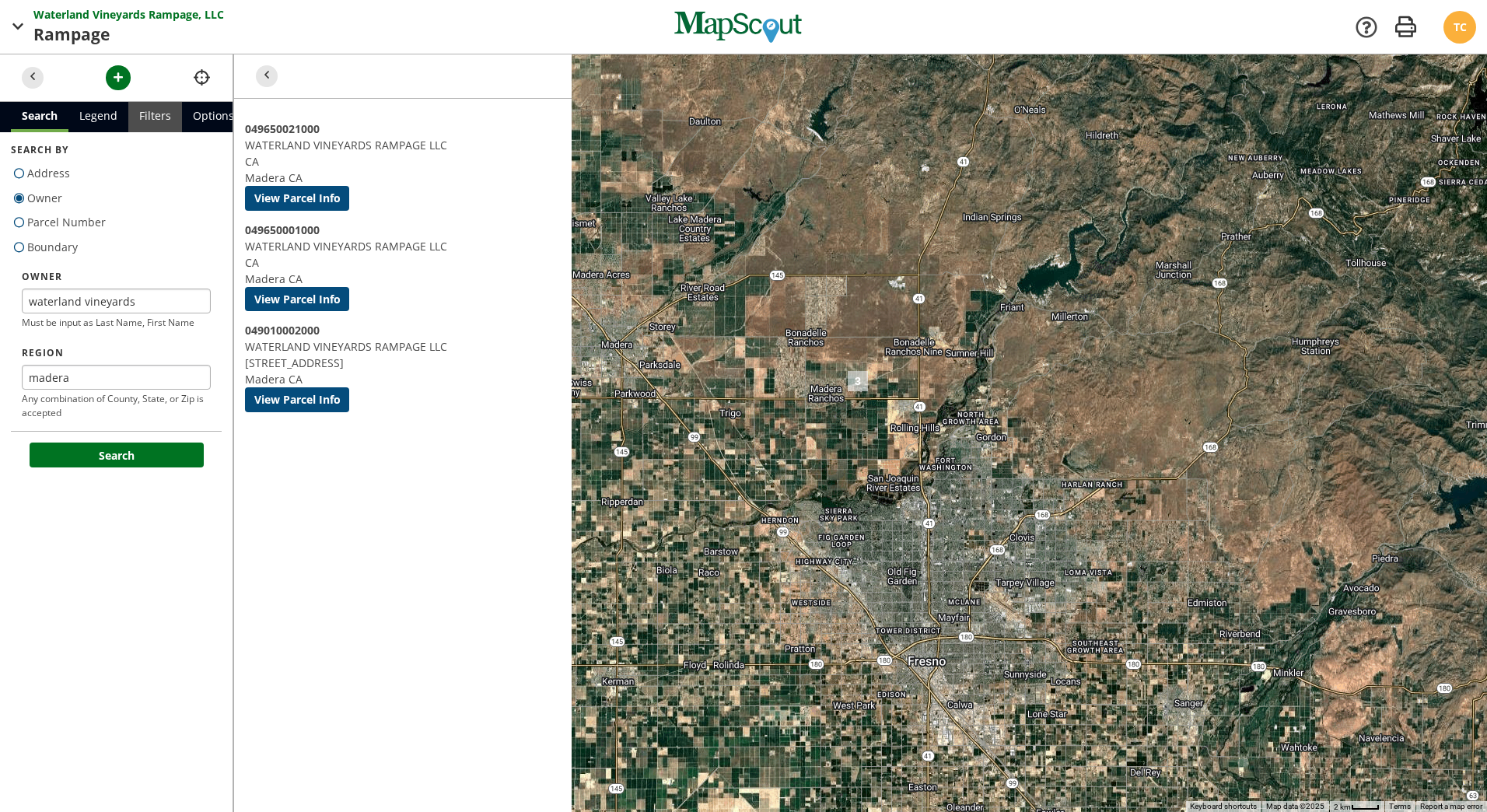
click at [149, 109] on link "Filters" at bounding box center [155, 117] width 54 height 30
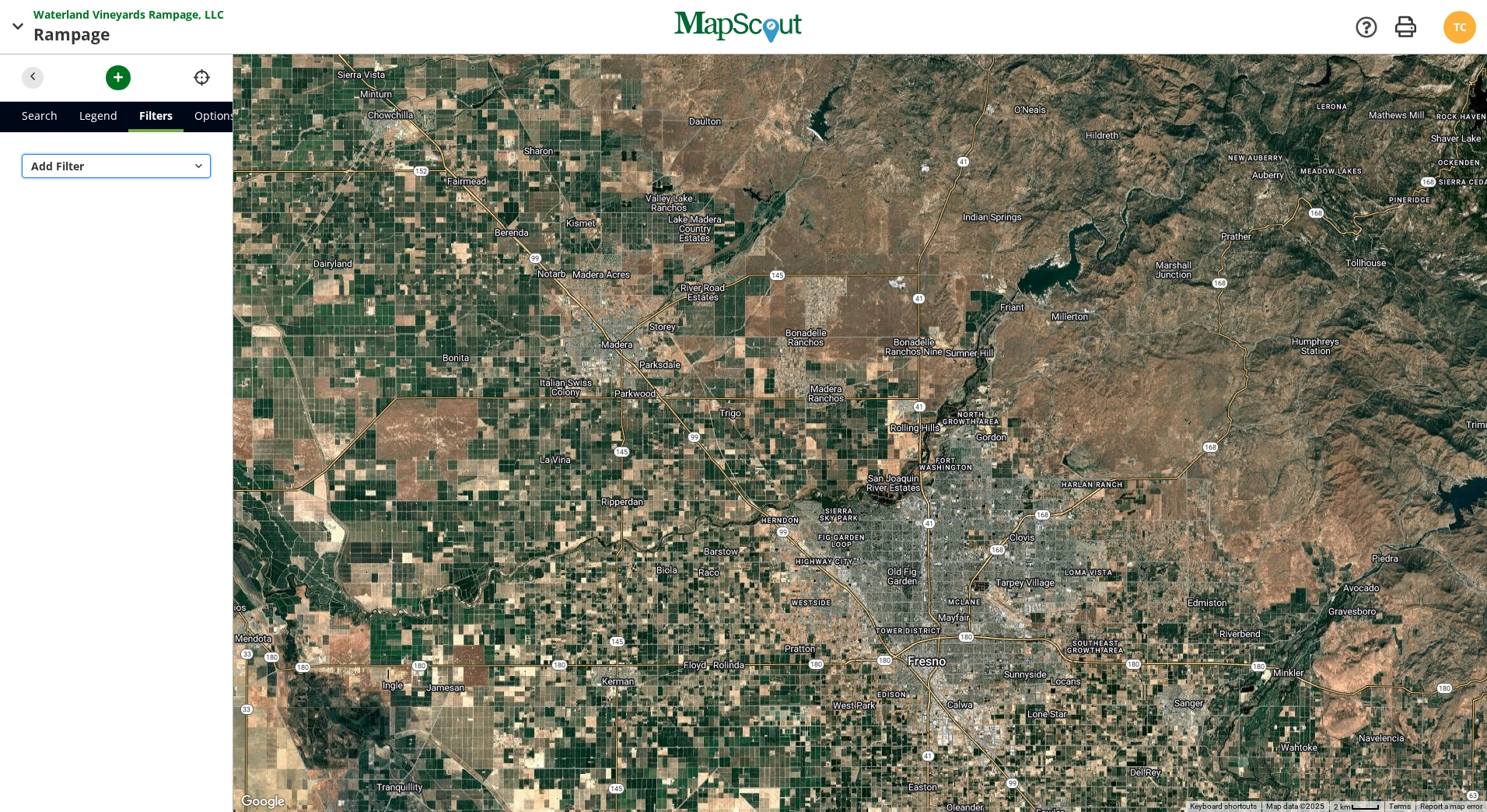
click at [54, 164] on span "Add Filter" at bounding box center [57, 166] width 53 height 15
click at [1477, 31] on div at bounding box center [743, 406] width 1487 height 812
click at [1467, 34] on div "TC" at bounding box center [1460, 27] width 33 height 33
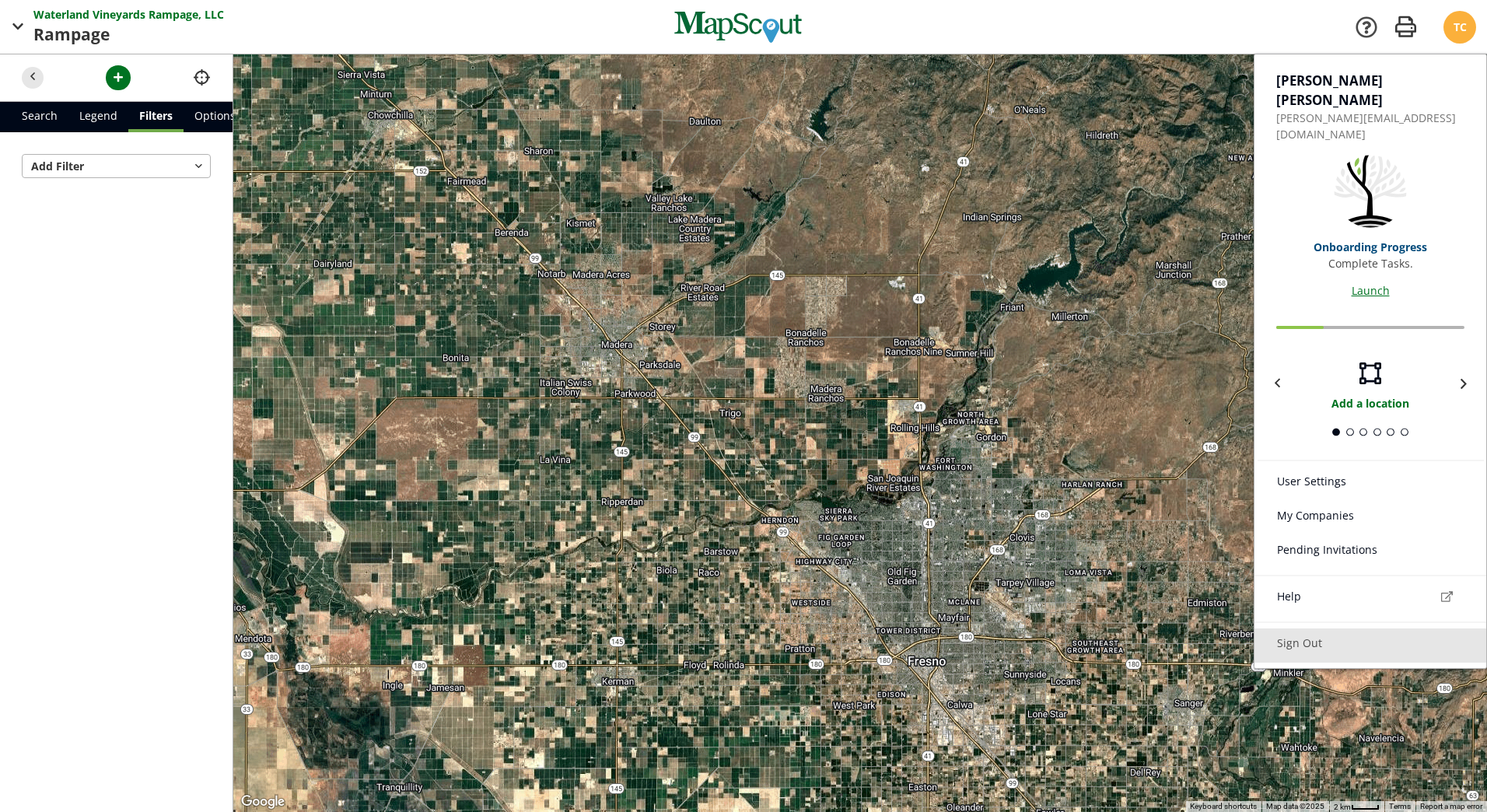
click at [1315, 628] on link "Sign Out" at bounding box center [1370, 645] width 232 height 34
